Goal: Task Accomplishment & Management: Use online tool/utility

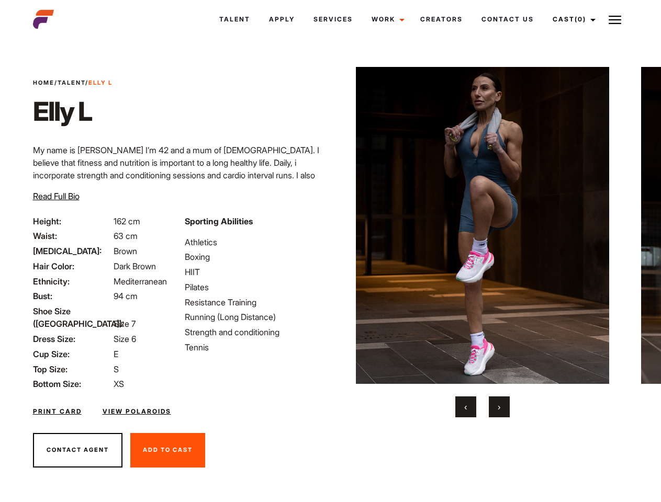
click at [571, 19] on link "Cast (0)" at bounding box center [572, 19] width 59 height 28
click at [615, 19] on img at bounding box center [614, 20] width 13 height 13
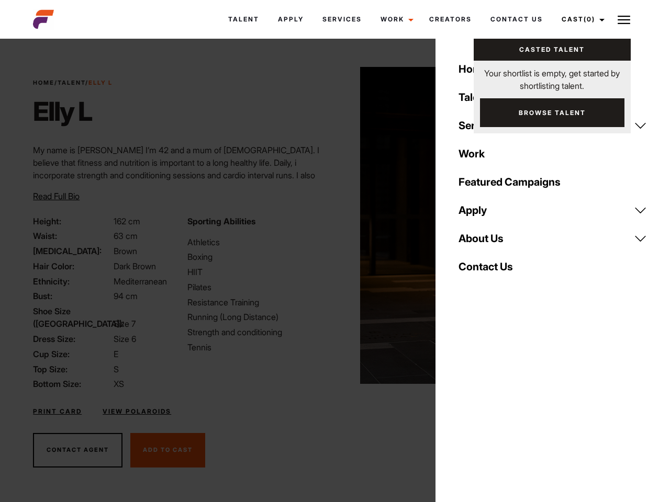
click at [482, 242] on img at bounding box center [487, 225] width 254 height 317
click at [330, 225] on div "Sporting Abilities Athletics Boxing HIIT Pilates Resistance Training Running (L…" at bounding box center [258, 303] width 154 height 176
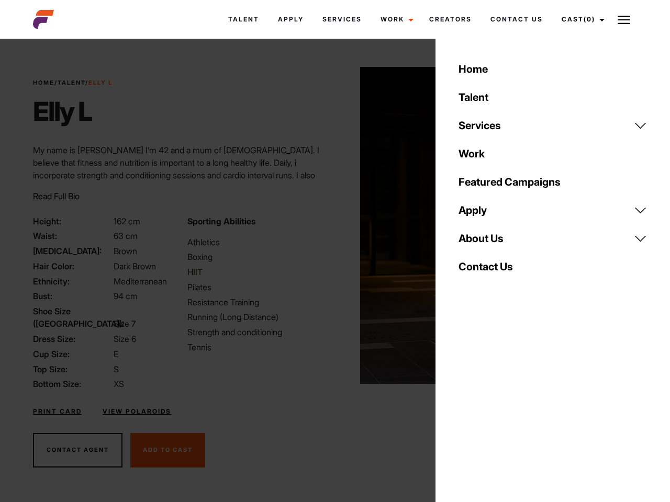
click at [466, 407] on button "‹" at bounding box center [471, 407] width 21 height 21
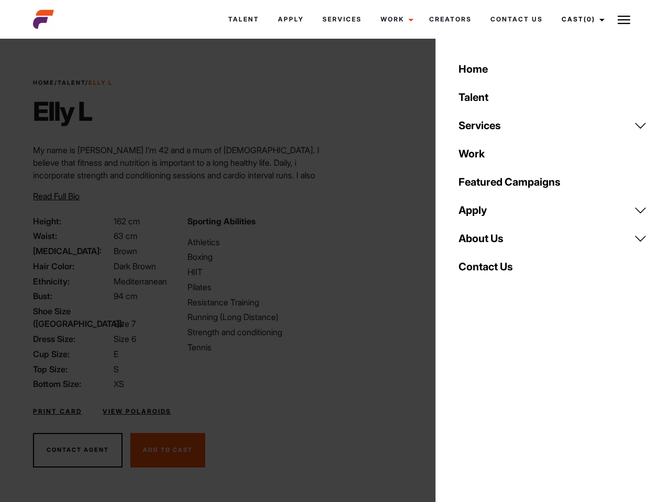
click at [499, 407] on div "Home Talent Services Talent Casting Photography Videography Creative Hair and M…" at bounding box center [552, 251] width 234 height 502
